Goal: Transaction & Acquisition: Purchase product/service

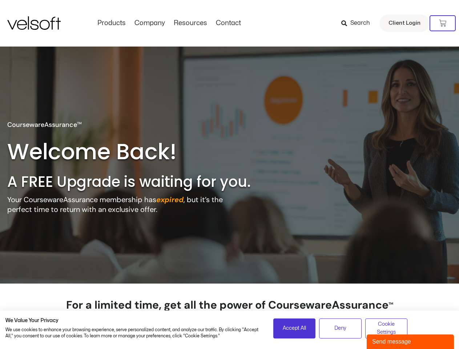
click at [230, 175] on h2 "A FREE Upgrade is waiting for you." at bounding box center [144, 181] width 274 height 19
click at [443, 23] on icon at bounding box center [442, 23] width 7 height 7
click at [295, 329] on span "Accept All" at bounding box center [294, 329] width 23 height 8
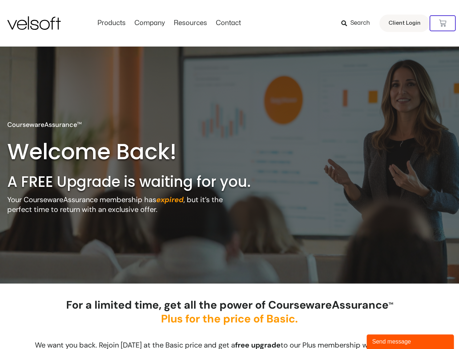
click at [341, 329] on div "For a limited time, get all the power of CoursewareAssurance TM Plus for the pr…" at bounding box center [229, 317] width 371 height 39
click at [387, 329] on div "For a limited time, get all the power of CoursewareAssurance TM Plus for the pr…" at bounding box center [229, 317] width 371 height 39
click at [411, 342] on div "Send message" at bounding box center [411, 342] width 76 height 9
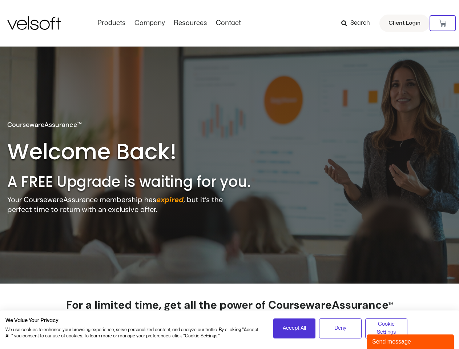
click at [230, 175] on h2 "A FREE Upgrade is waiting for you." at bounding box center [144, 181] width 274 height 19
click at [443, 23] on icon at bounding box center [442, 23] width 7 height 7
